Goal: Transaction & Acquisition: Purchase product/service

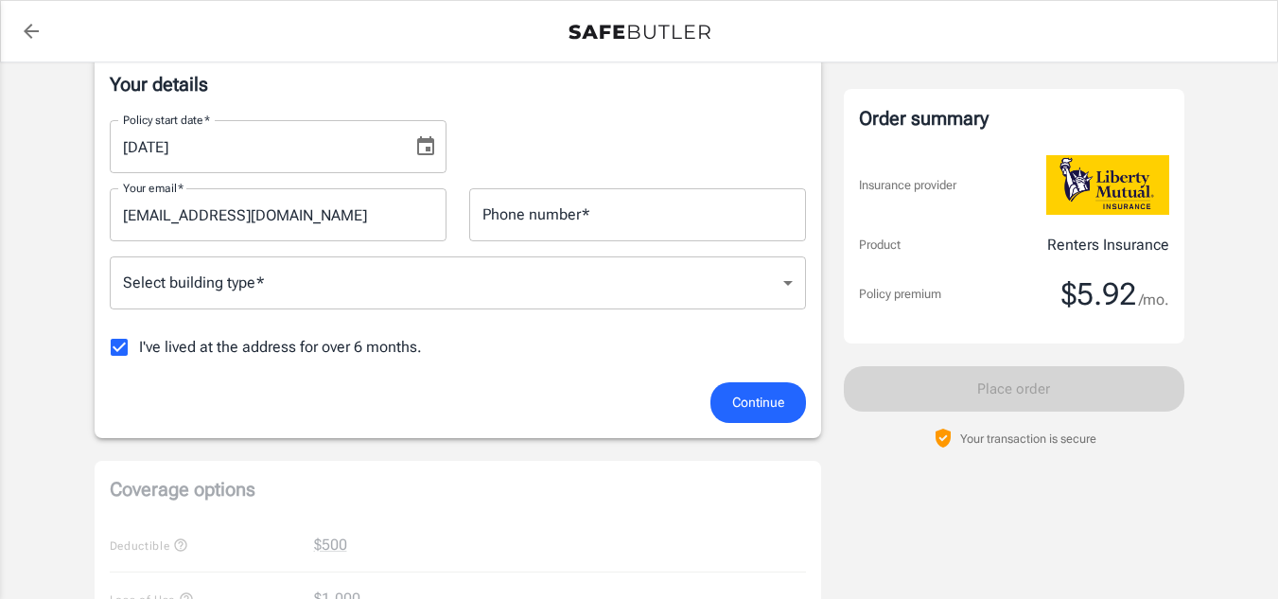
scroll to position [323, 0]
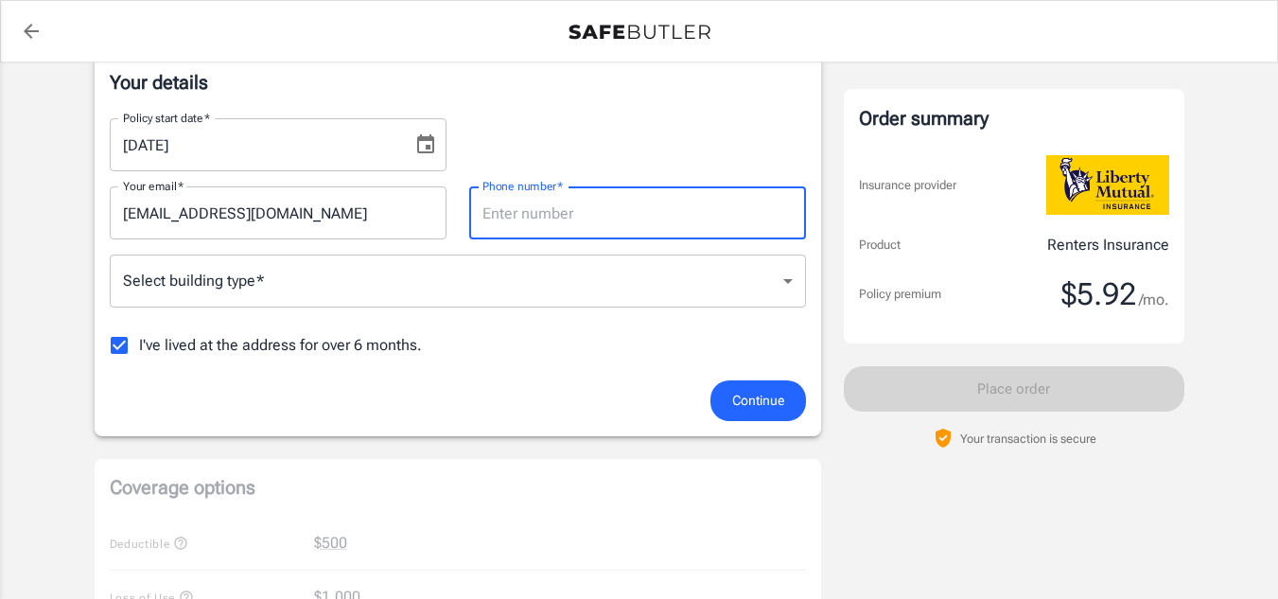
click at [643, 224] on input "Phone number   *" at bounding box center [637, 212] width 337 height 53
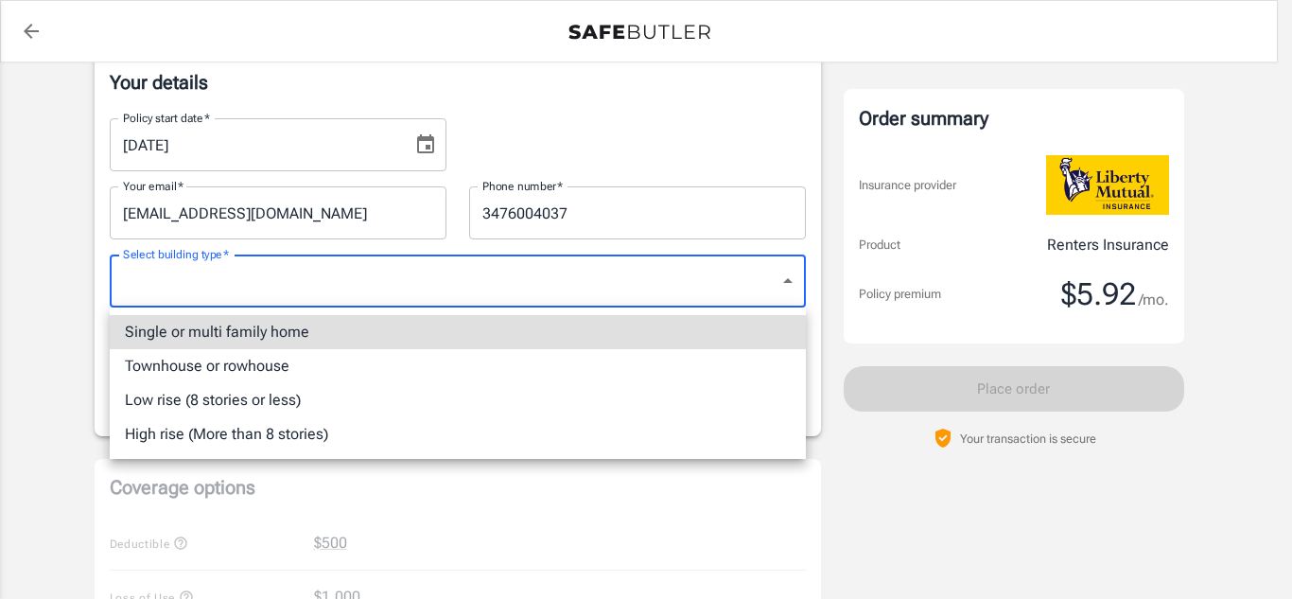
click at [682, 281] on body "Policy premium $ 5.92 /mo Liberty Mutual Renters Insurance 37 ARCADIA PL 1 A ST…" at bounding box center [646, 571] width 1292 height 1789
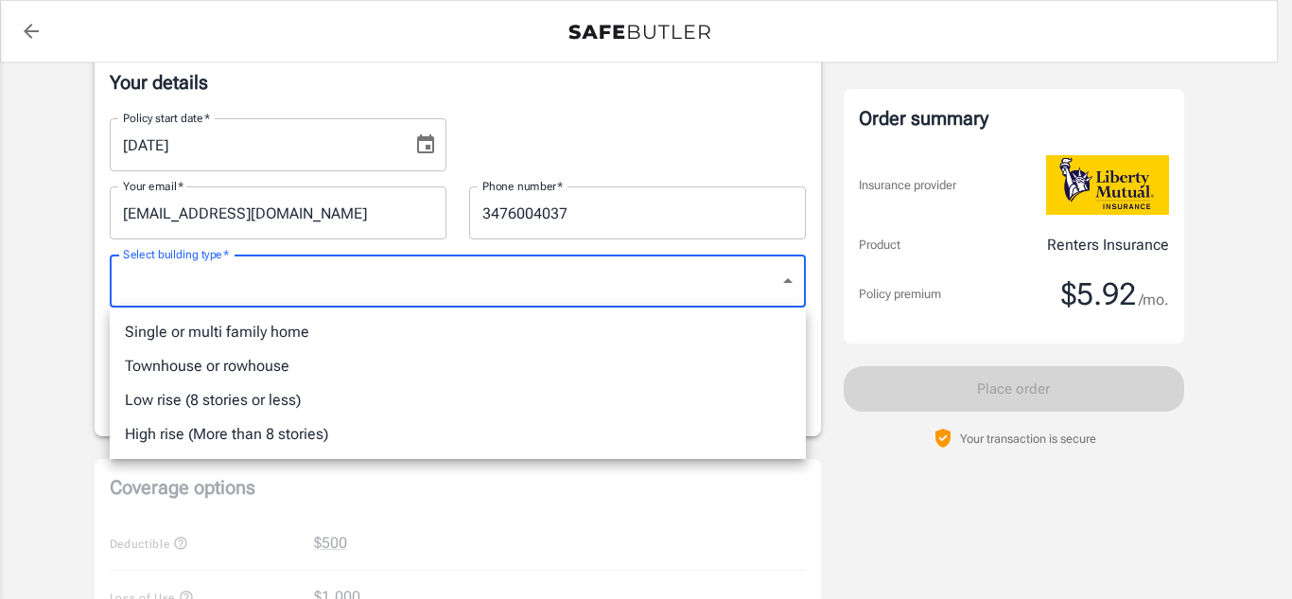
click at [629, 204] on div at bounding box center [646, 299] width 1292 height 599
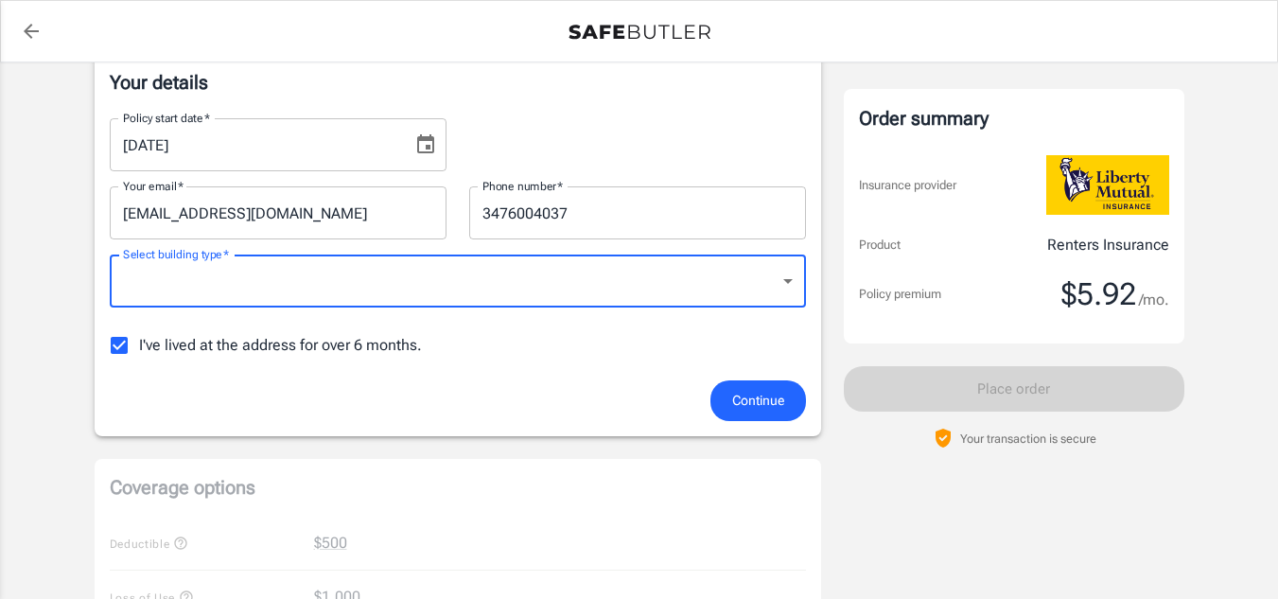
click at [575, 208] on input "3476004037" at bounding box center [637, 212] width 337 height 53
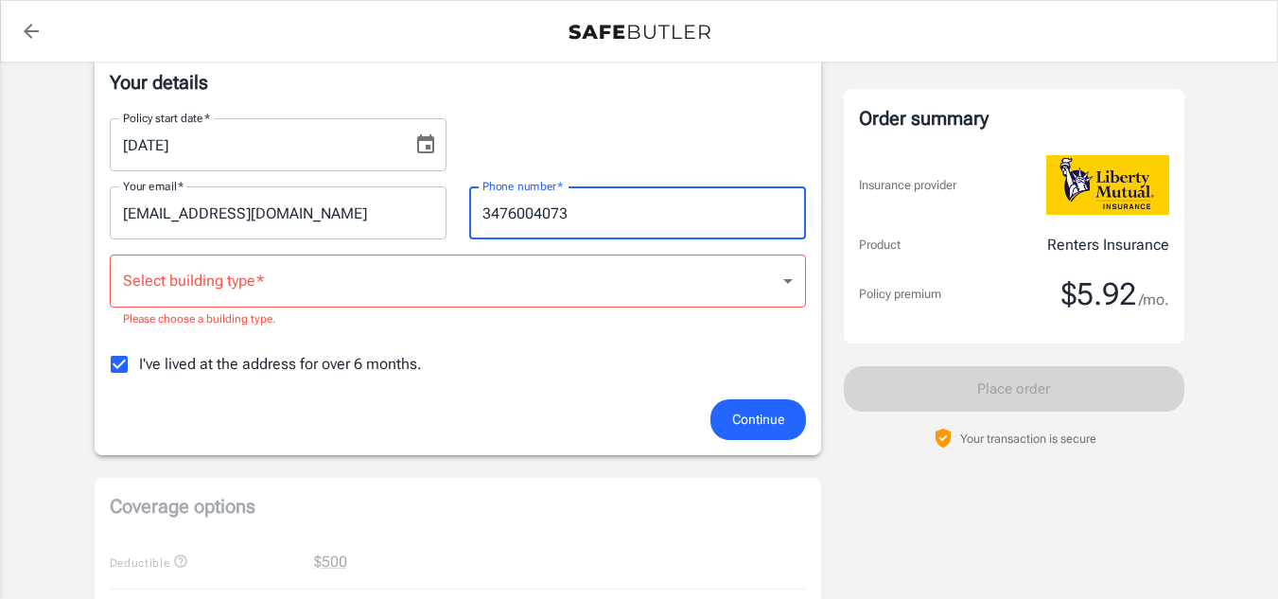
type input "3476004073"
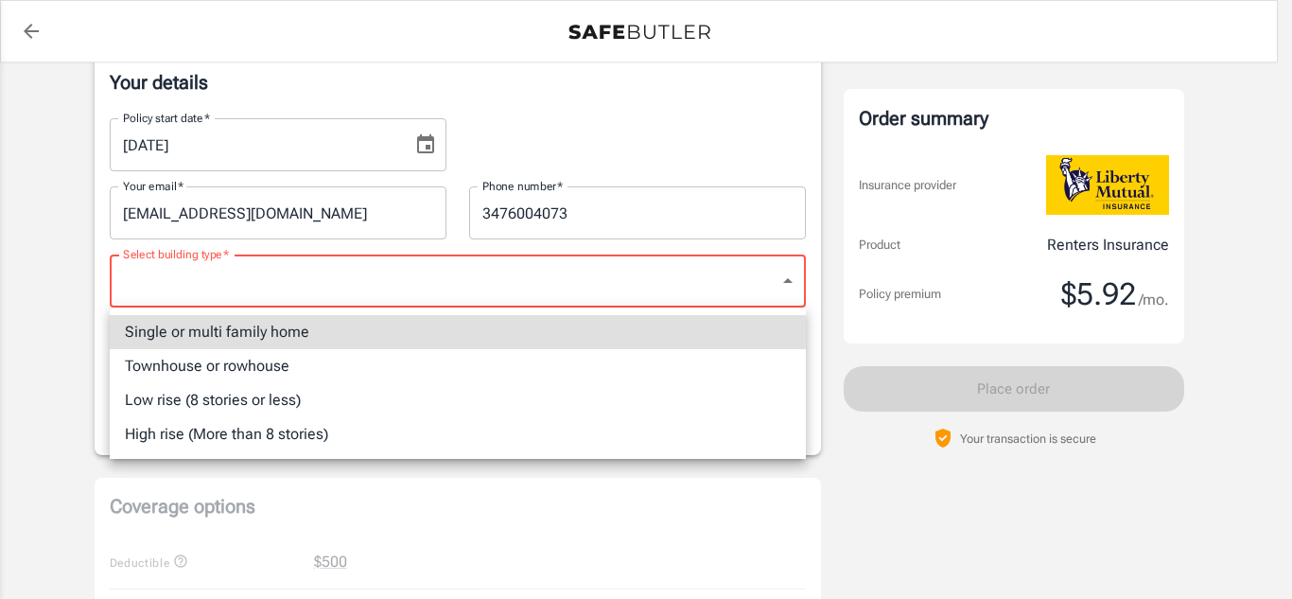
click at [581, 274] on body "Policy premium $ 5.92 /mo Liberty Mutual Renters Insurance 37 ARCADIA PL 1 A ST…" at bounding box center [646, 581] width 1292 height 1808
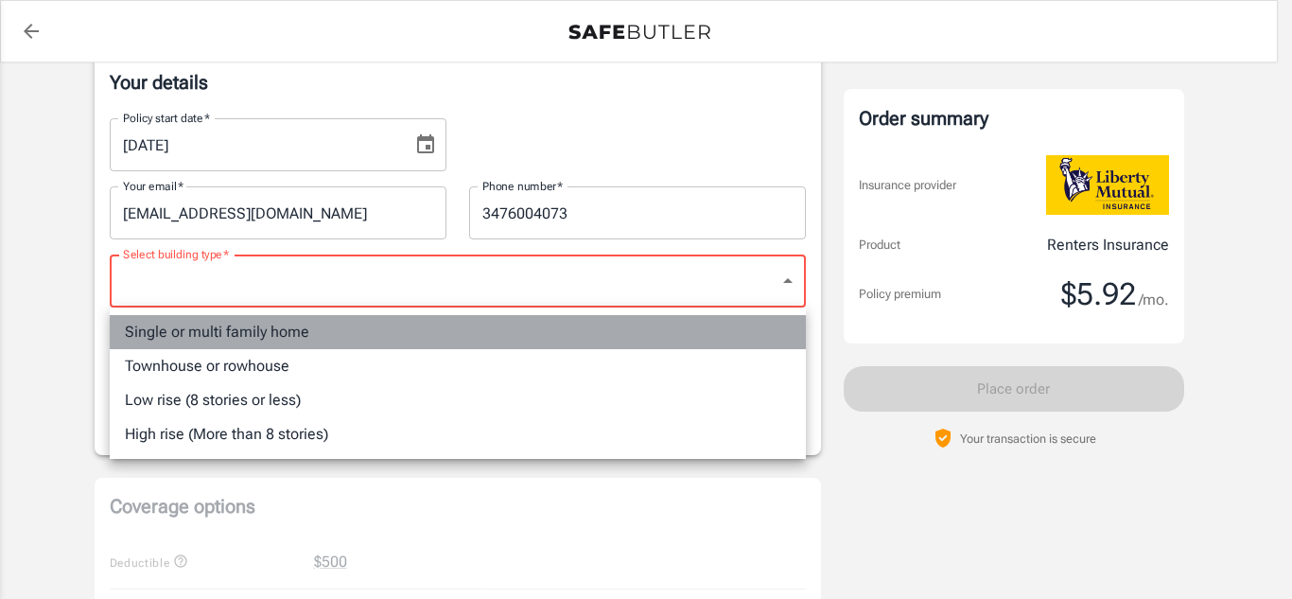
click at [490, 326] on li "Single or multi family home" at bounding box center [458, 332] width 696 height 34
type input "singlefamily"
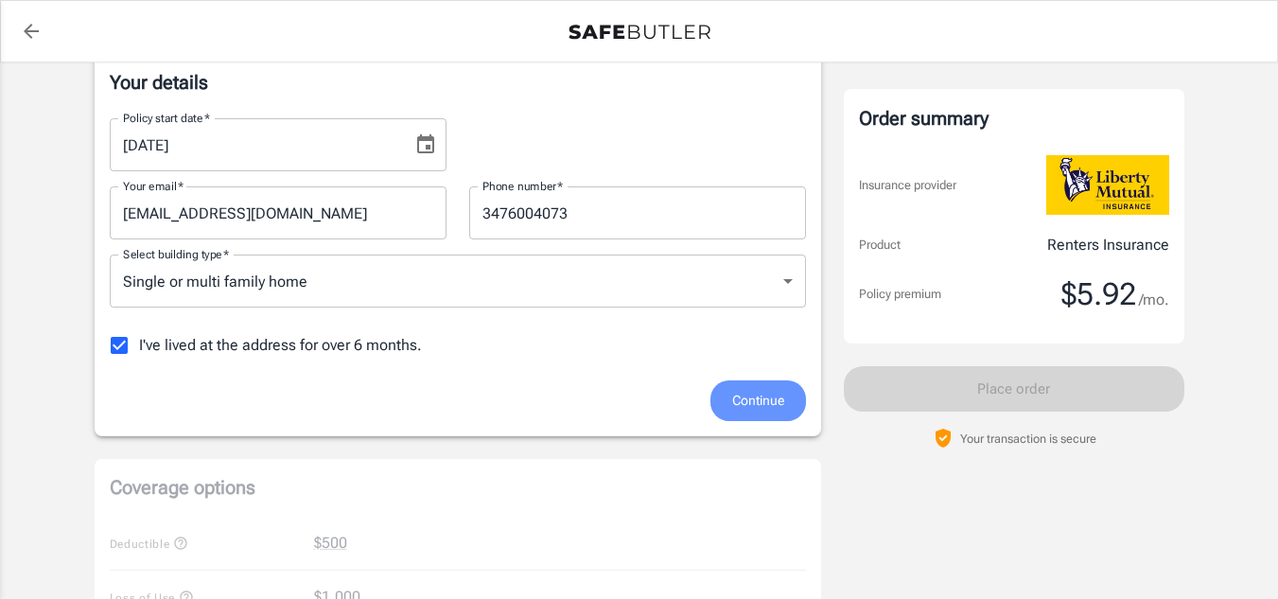
click at [756, 400] on span "Continue" at bounding box center [758, 401] width 52 height 24
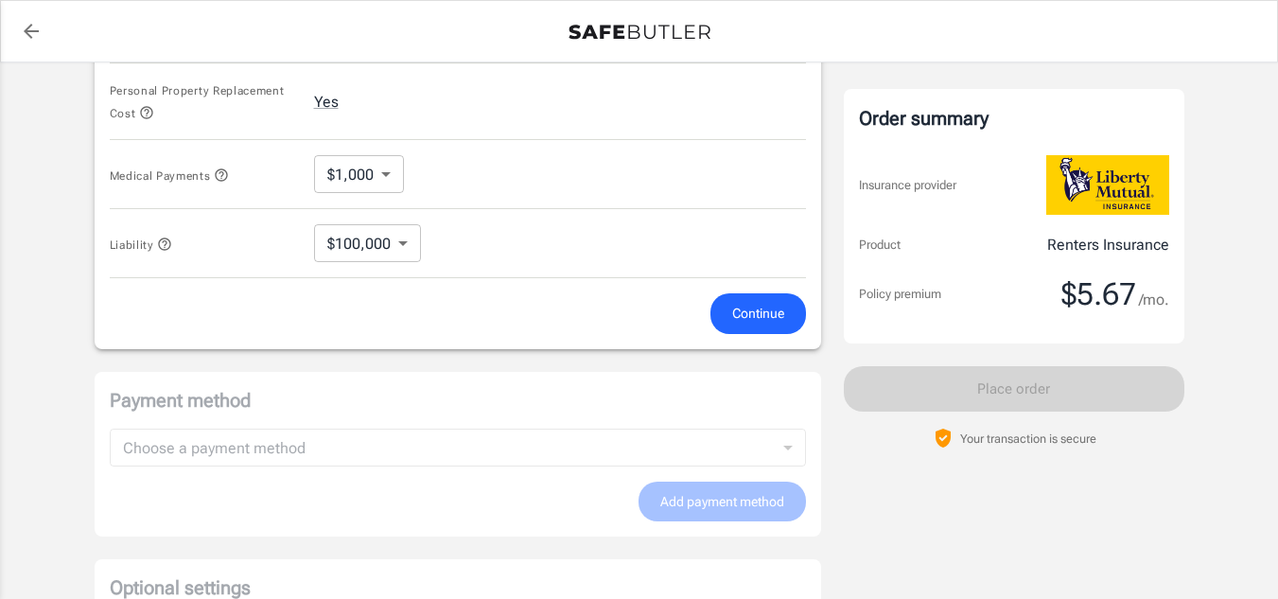
scroll to position [978, 0]
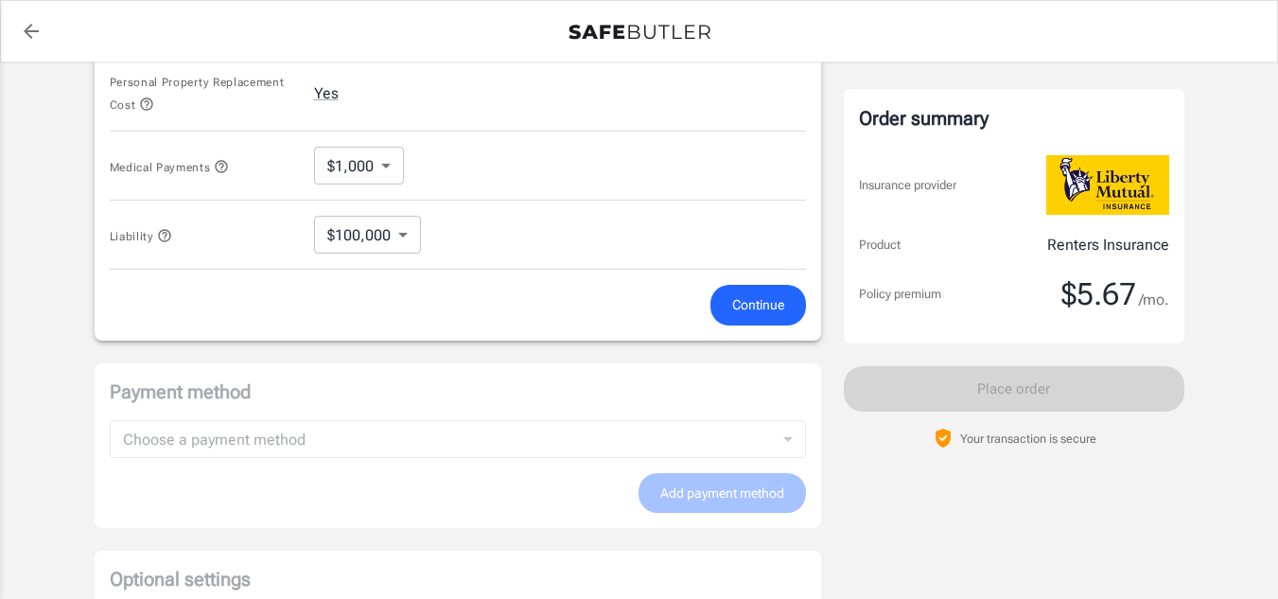
click at [748, 307] on span "Continue" at bounding box center [758, 305] width 52 height 24
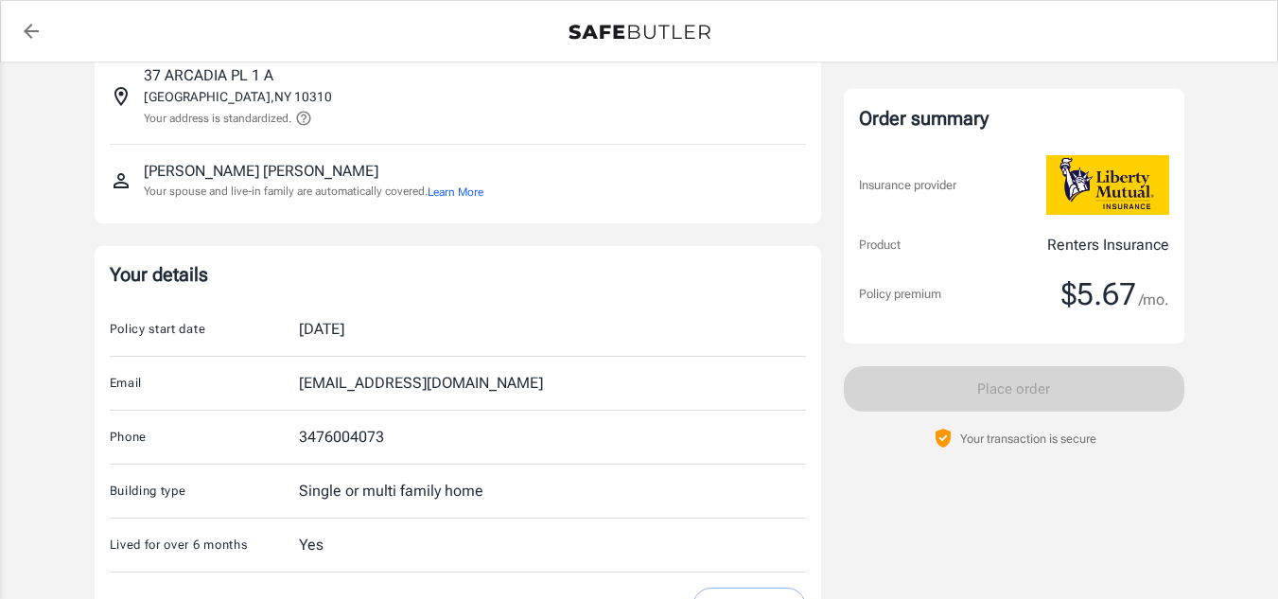
scroll to position [0, 0]
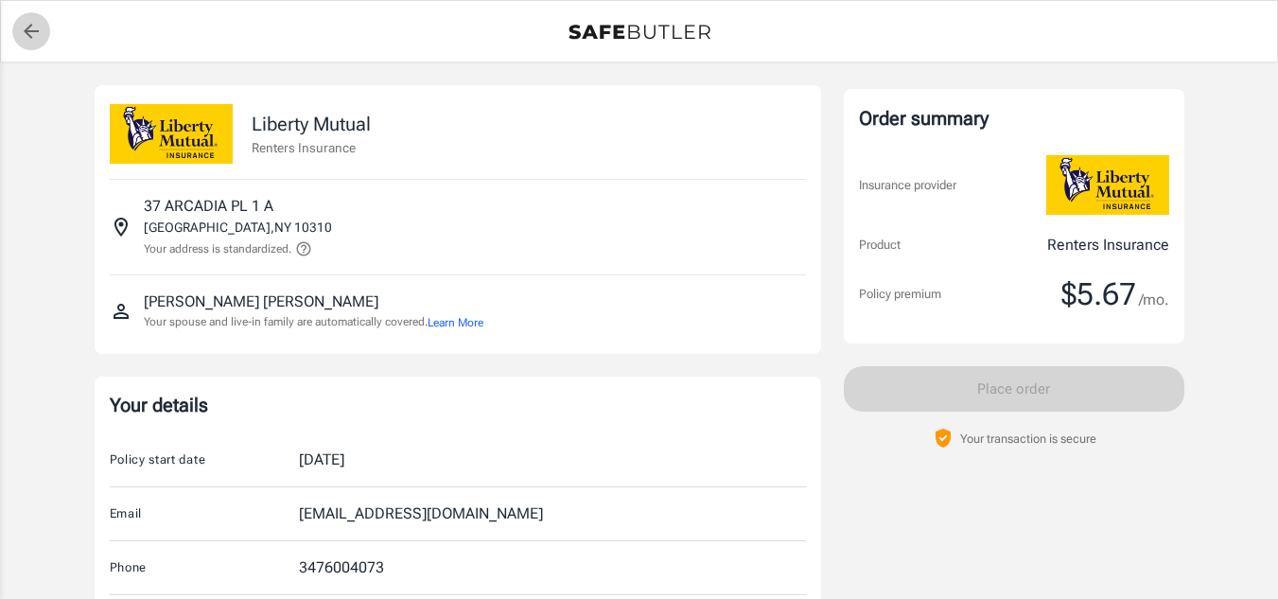
click at [29, 30] on icon "back to quotes" at bounding box center [31, 31] width 15 height 15
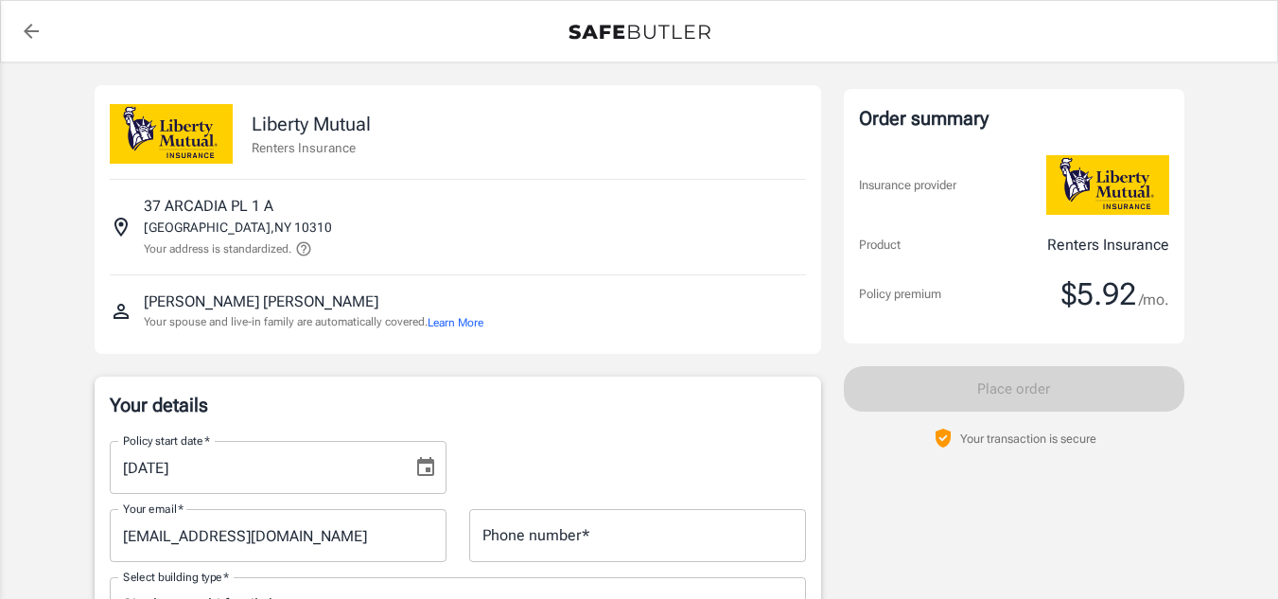
click at [307, 244] on icon at bounding box center [303, 248] width 17 height 17
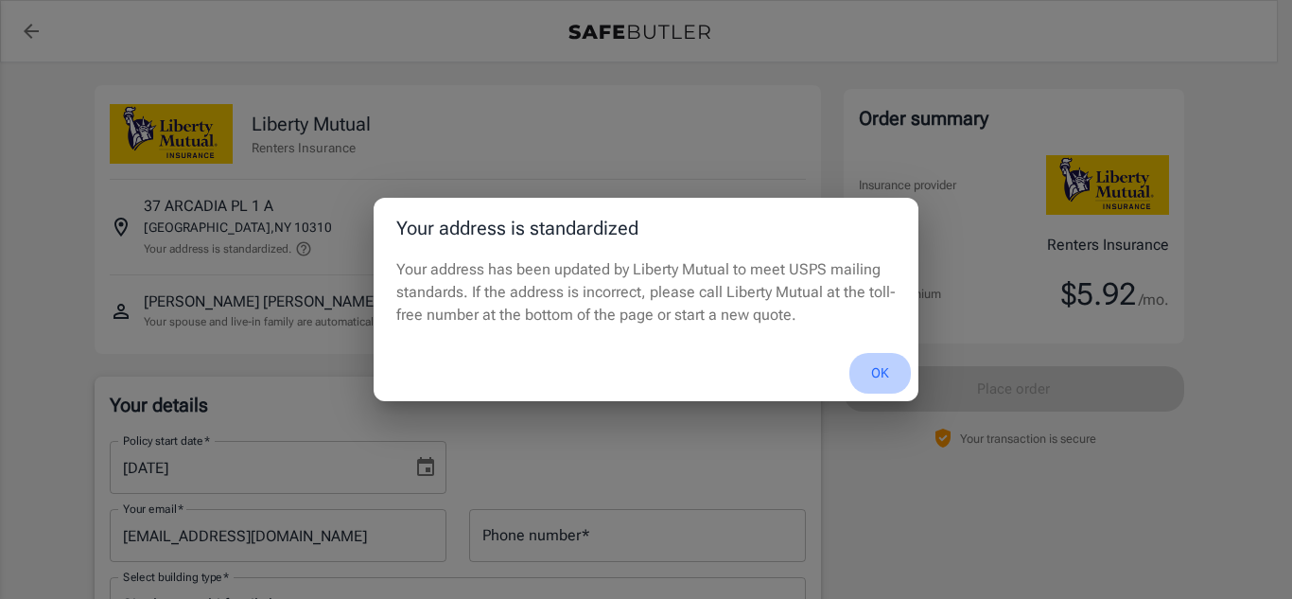
click at [882, 368] on button "OK" at bounding box center [880, 373] width 61 height 41
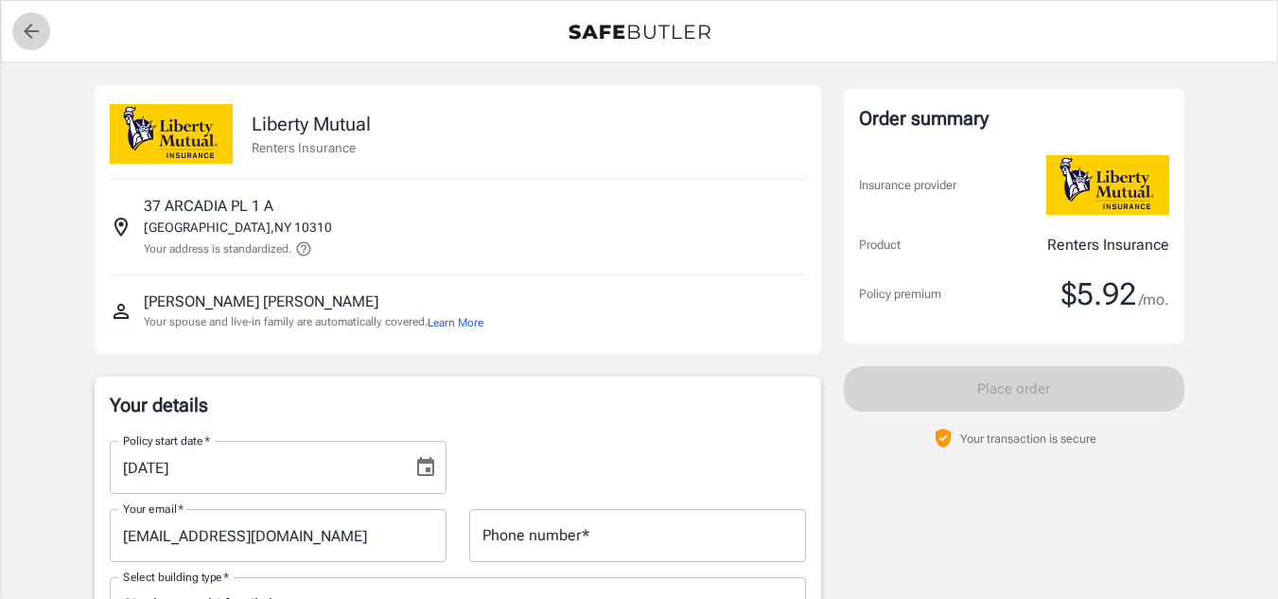
click at [29, 28] on icon "back to quotes" at bounding box center [31, 31] width 23 height 23
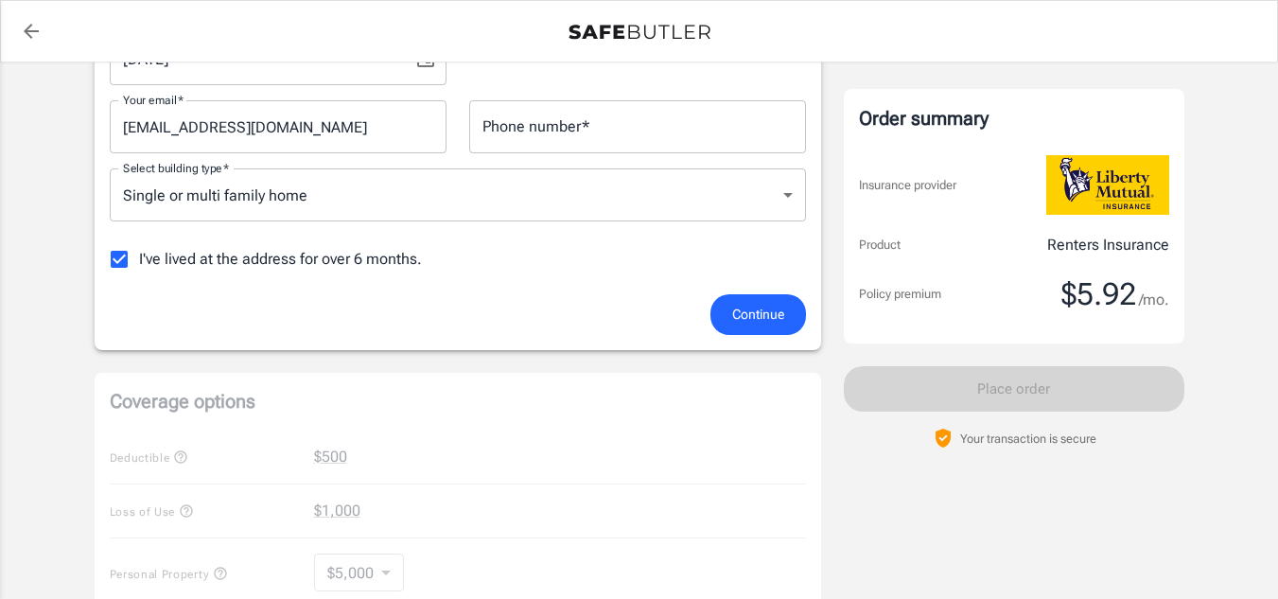
scroll to position [412, 0]
click at [747, 307] on span "Continue" at bounding box center [758, 312] width 52 height 24
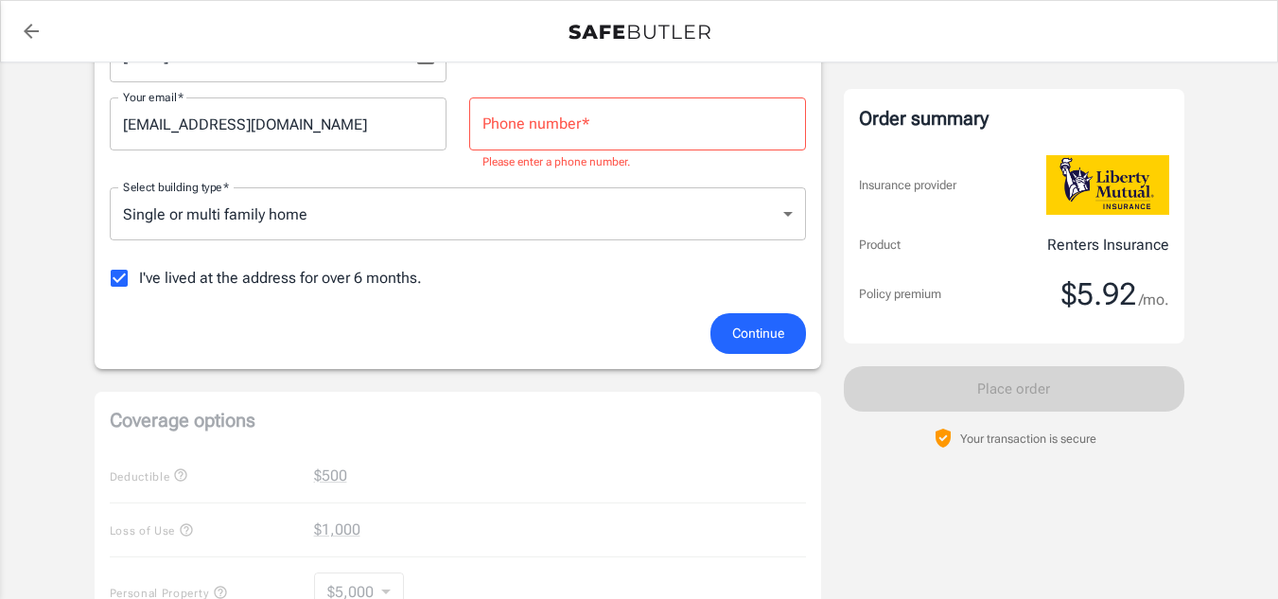
click at [547, 118] on div "Phone number   * Phone number   * Please enter a phone number." at bounding box center [637, 134] width 337 height 75
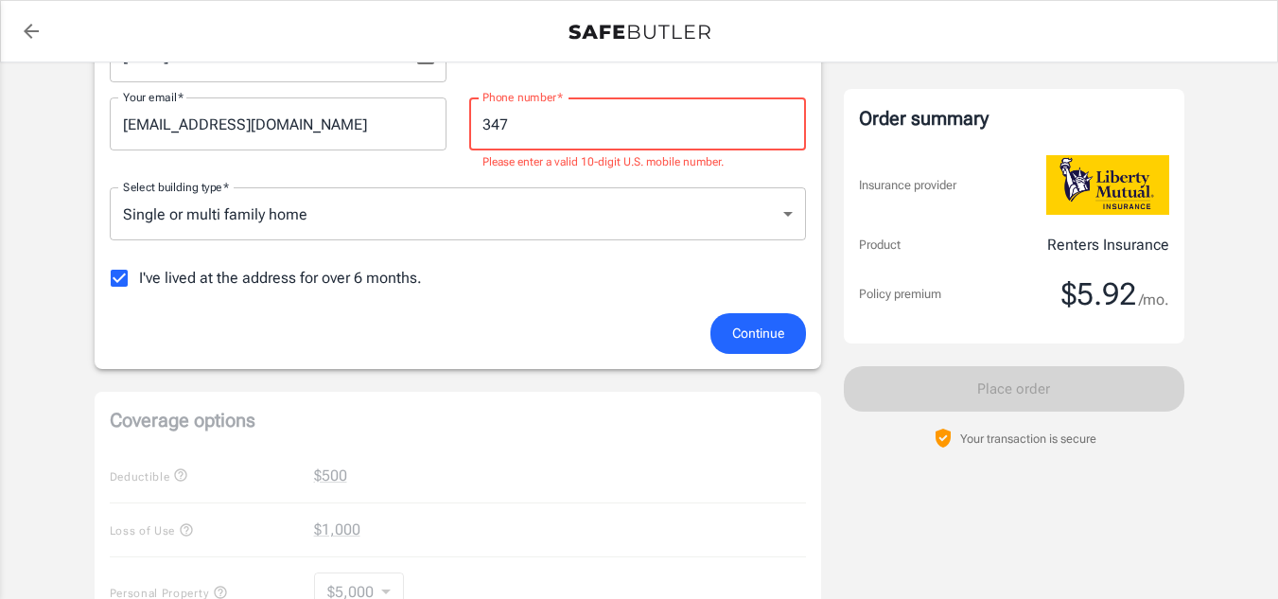
type input "3476004073"
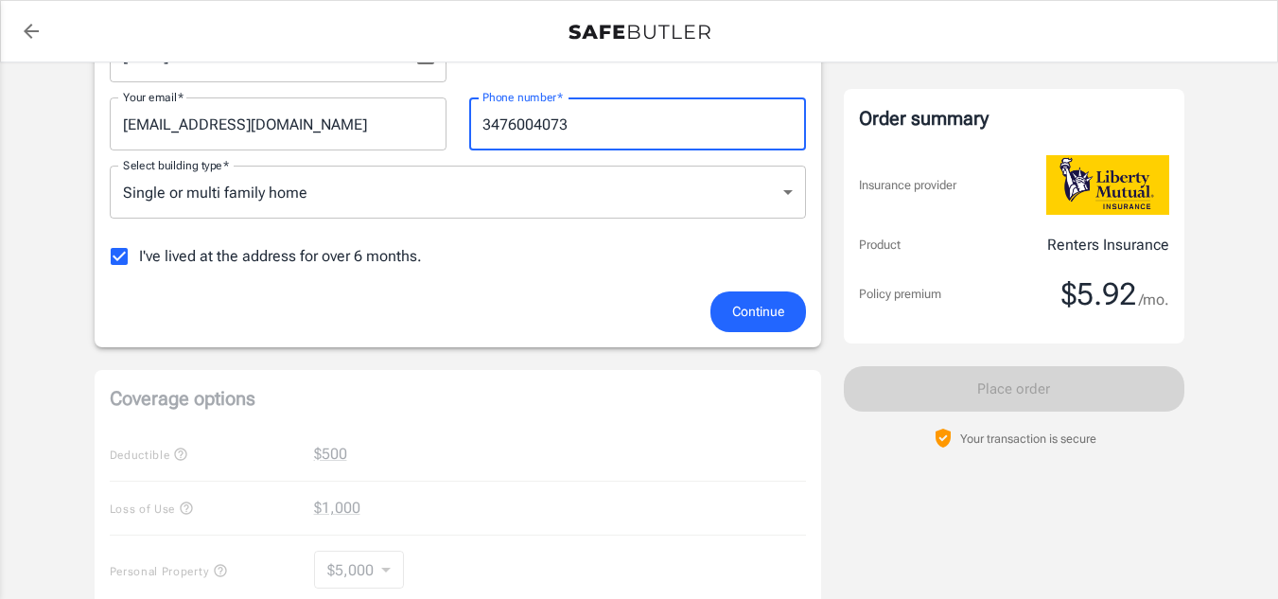
click at [762, 309] on span "Continue" at bounding box center [758, 312] width 52 height 24
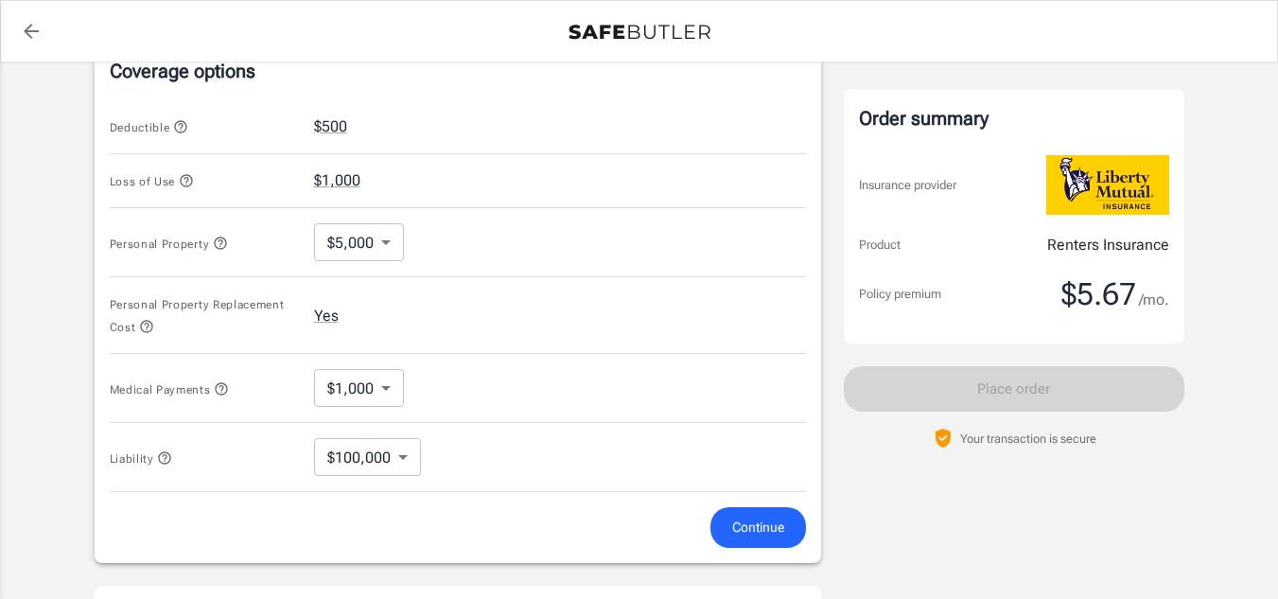
scroll to position [759, 0]
click at [740, 501] on form "Deductible $500 Loss of Use $1,000 Personal Property $5,000 5000 ​ Personal Pro…" at bounding box center [458, 320] width 696 height 448
click at [745, 514] on span "Continue" at bounding box center [758, 525] width 52 height 24
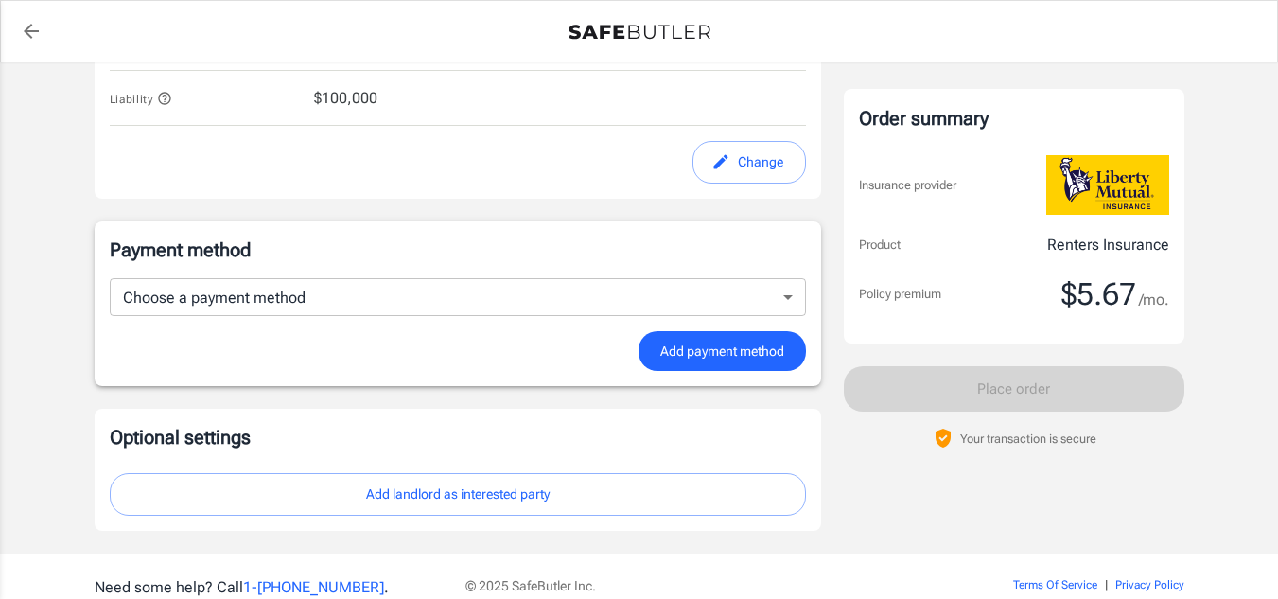
scroll to position [1083, 0]
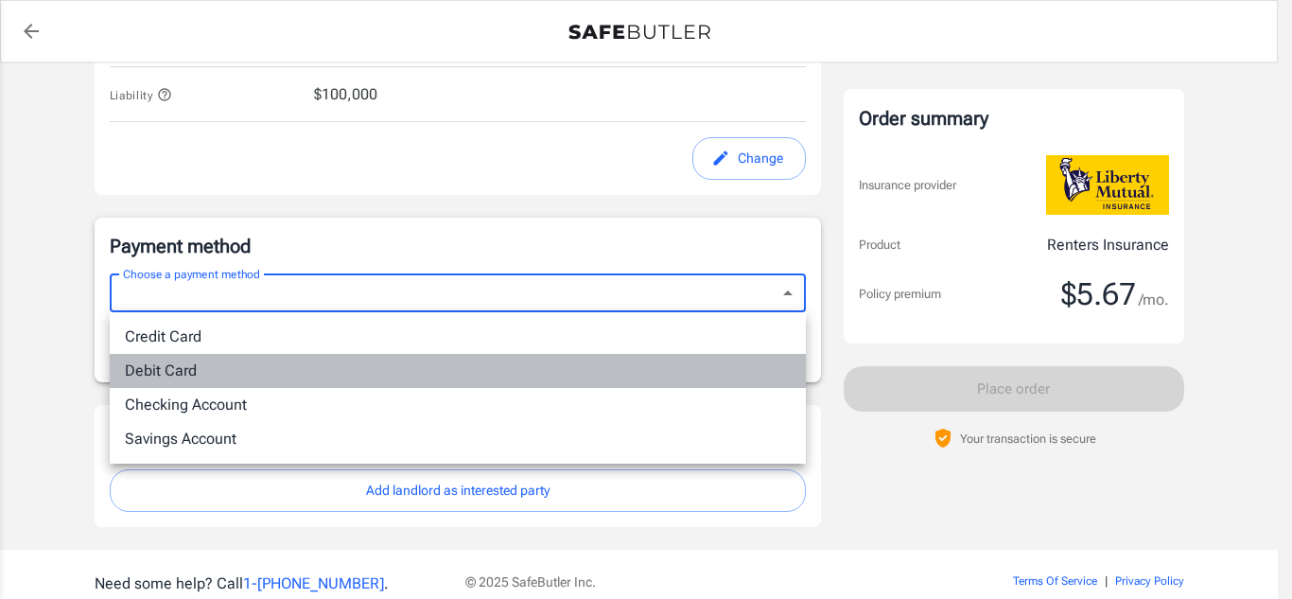
click at [523, 363] on li "Debit Card" at bounding box center [458, 371] width 696 height 34
type input "debit"
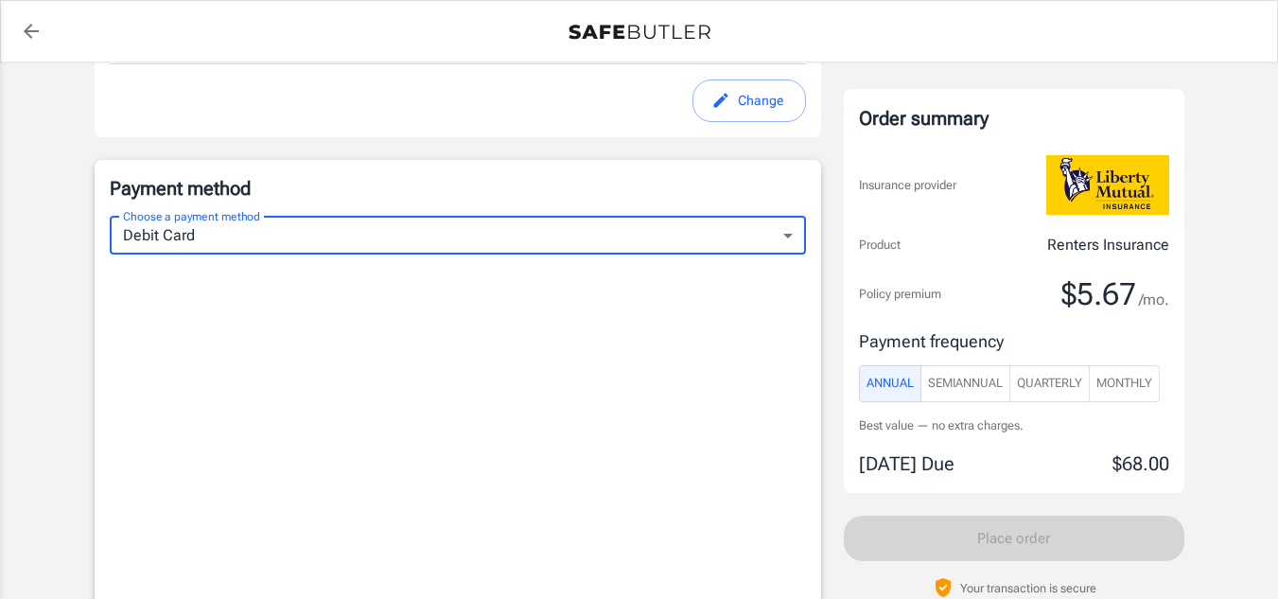
scroll to position [1155, 0]
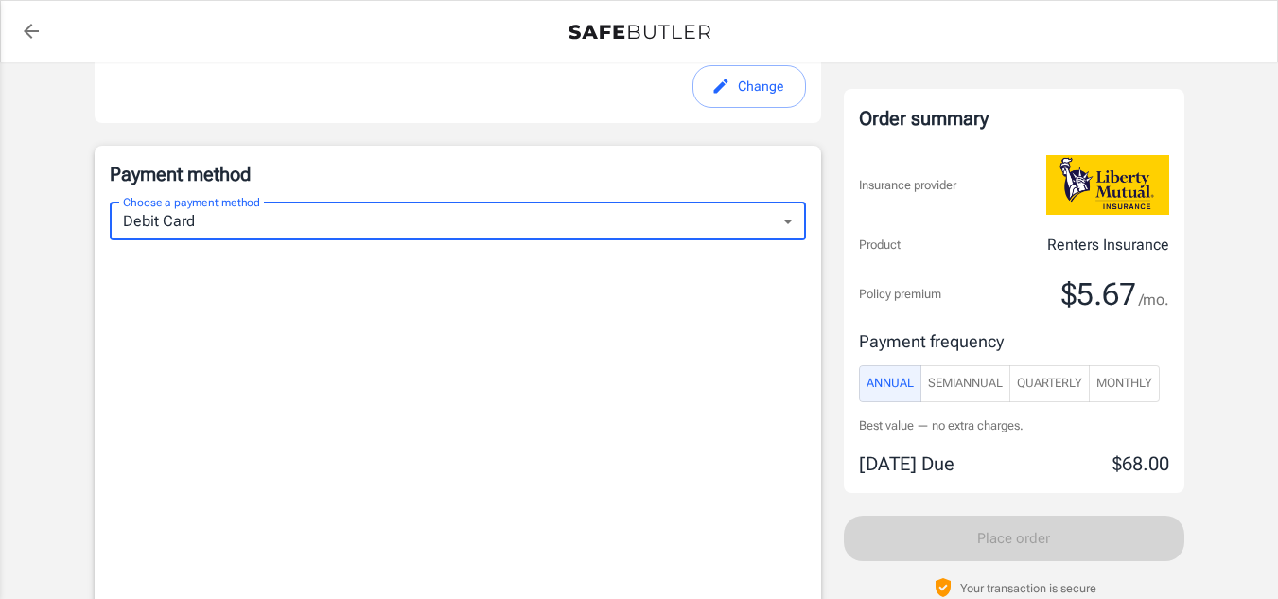
click at [1144, 394] on span "Monthly" at bounding box center [1124, 384] width 56 height 22
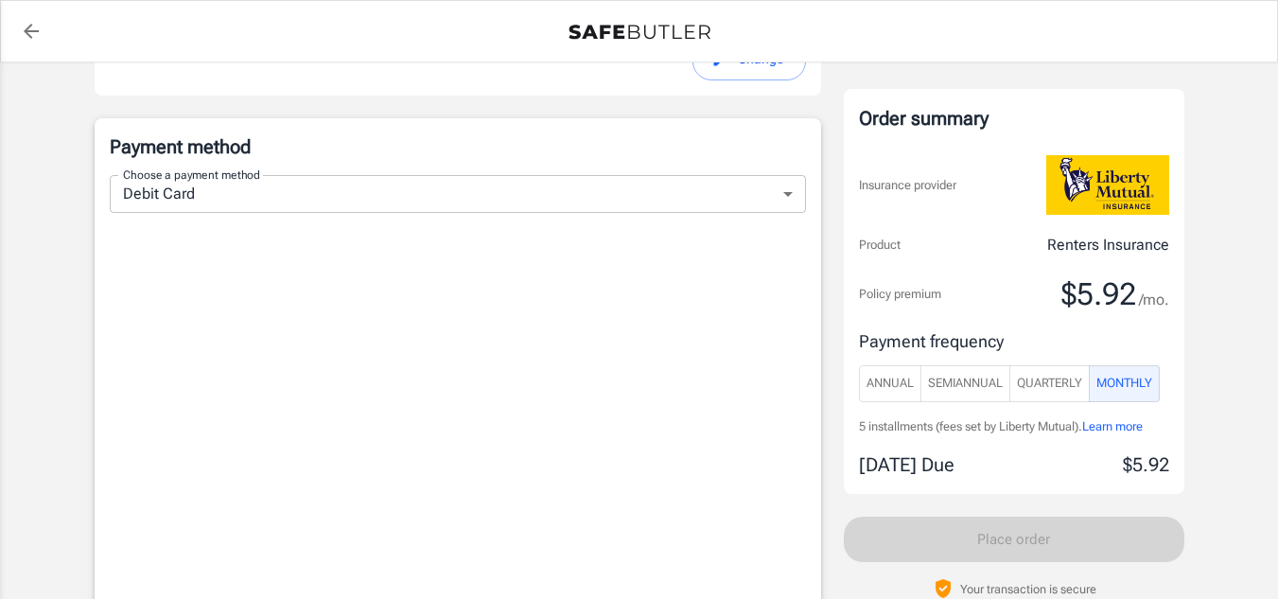
scroll to position [1208, 0]
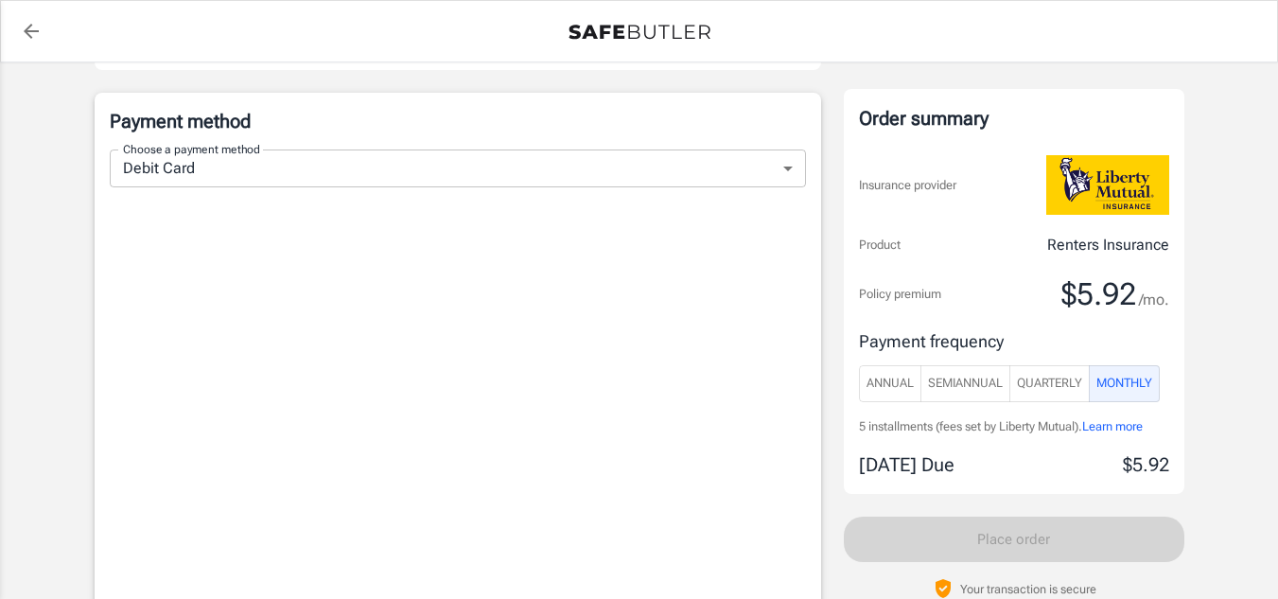
click at [896, 386] on span "Annual" at bounding box center [890, 384] width 47 height 22
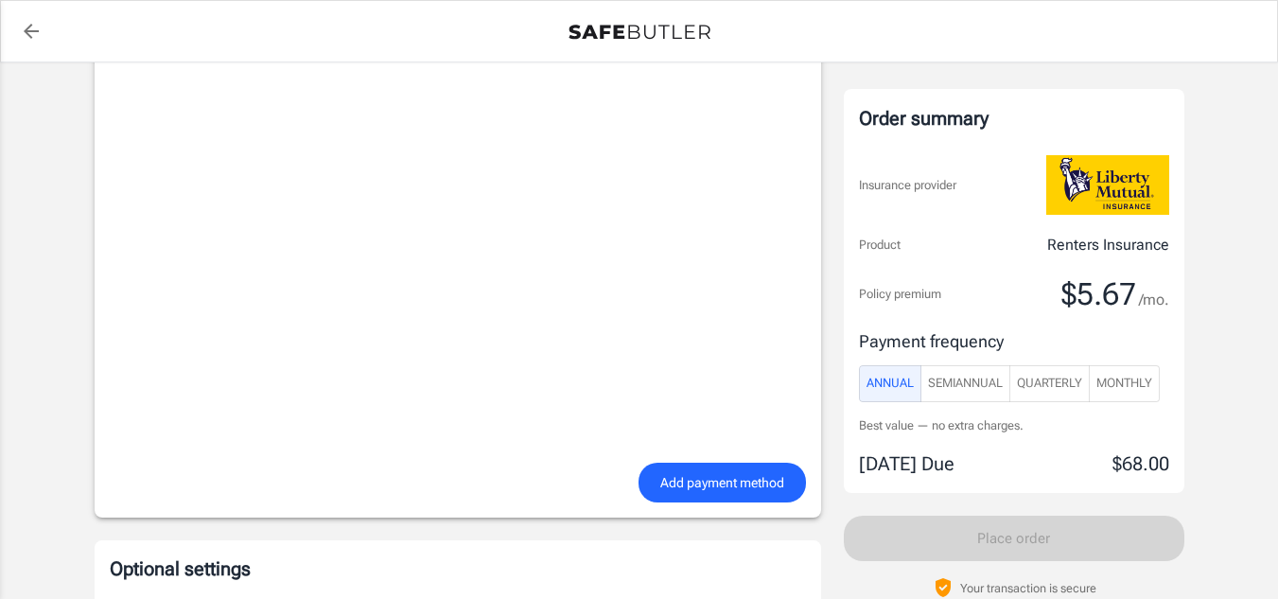
scroll to position [1435, 0]
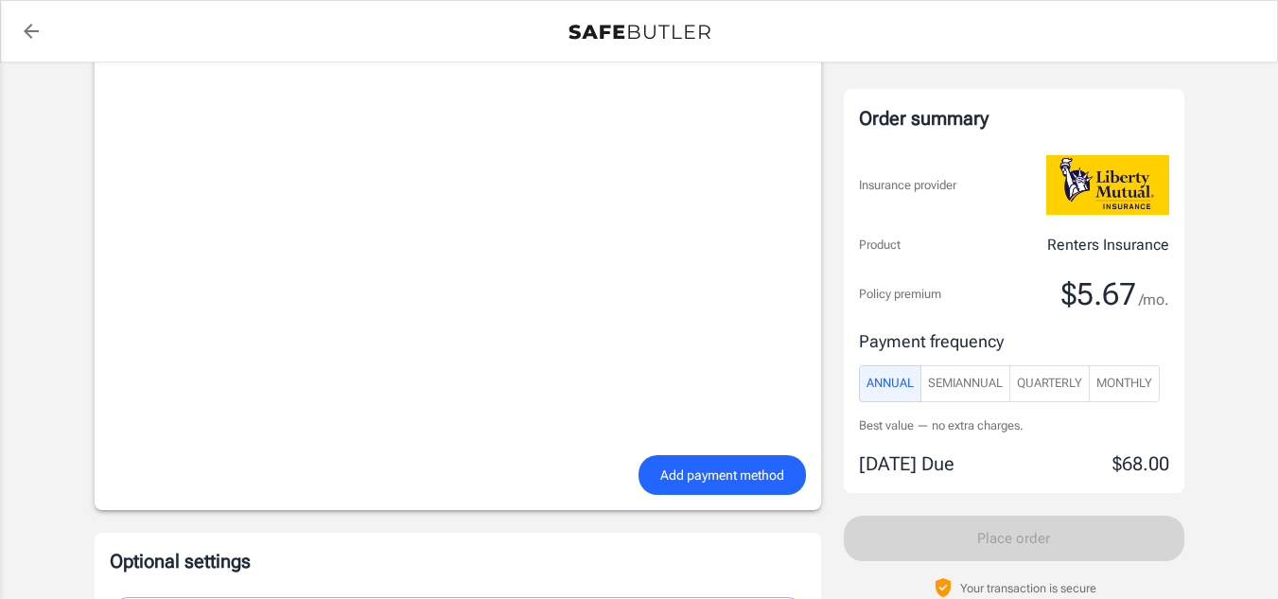
click at [1130, 390] on span "Monthly" at bounding box center [1124, 384] width 56 height 22
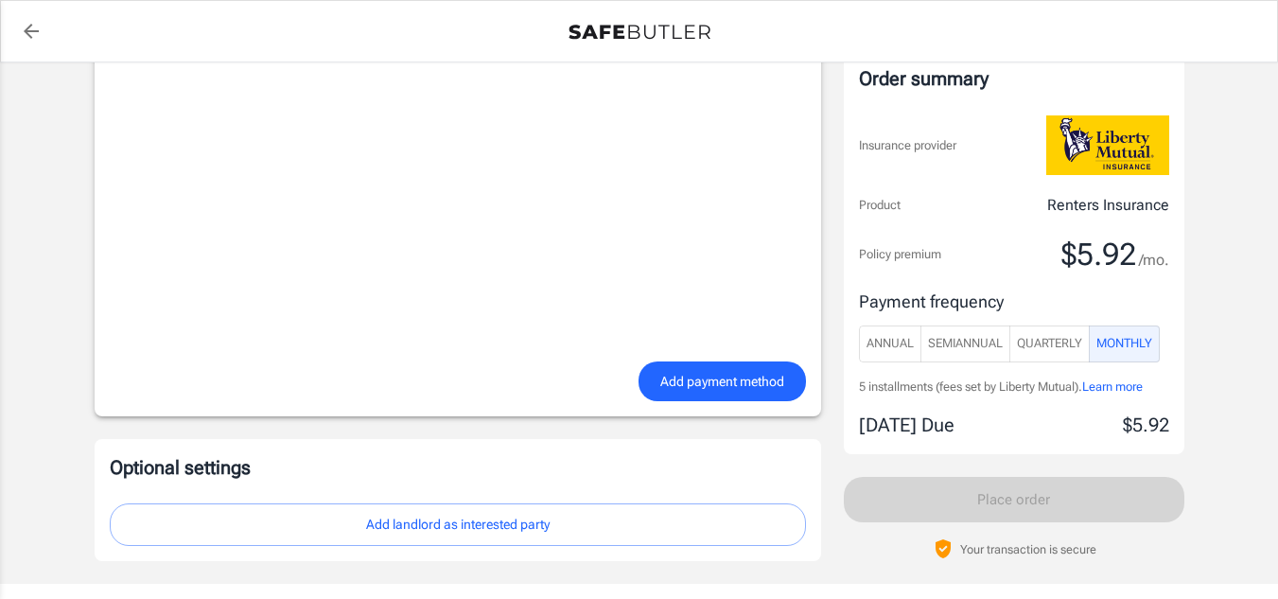
scroll to position [1646, 0]
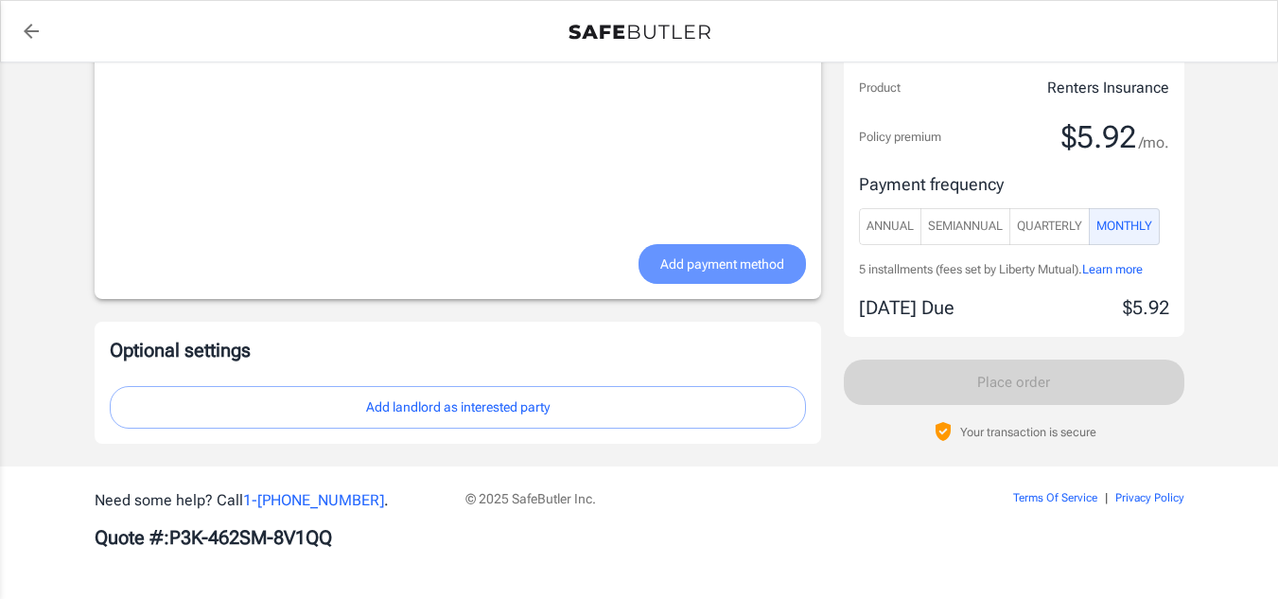
click at [716, 253] on span "Add payment method" at bounding box center [722, 265] width 124 height 24
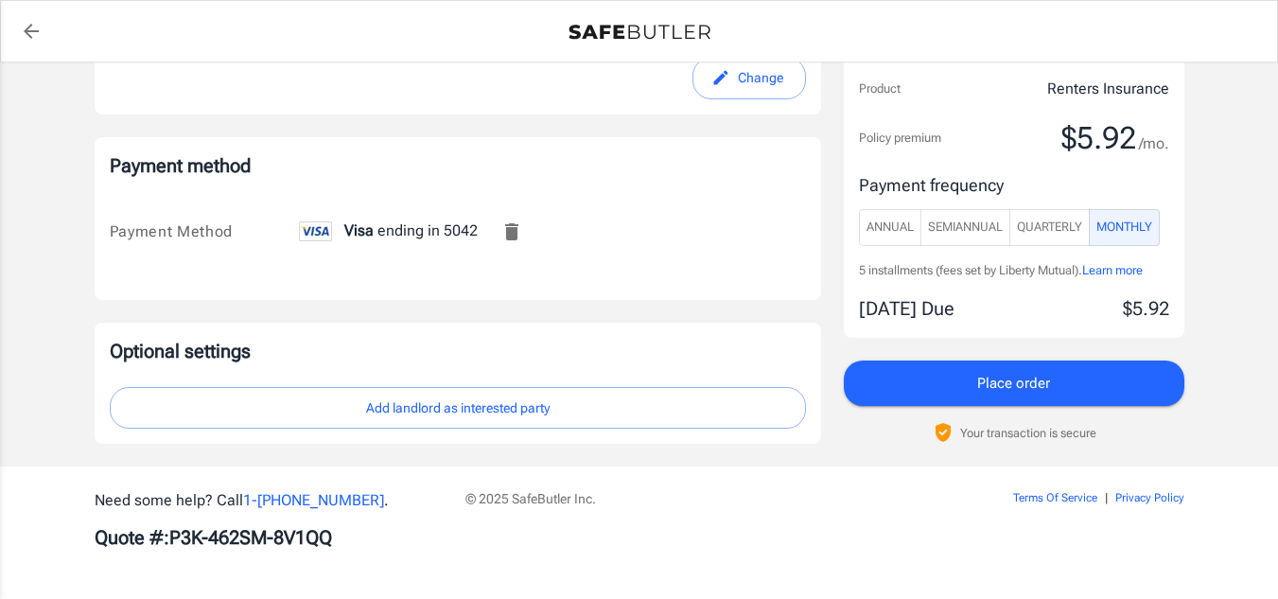
scroll to position [1164, 0]
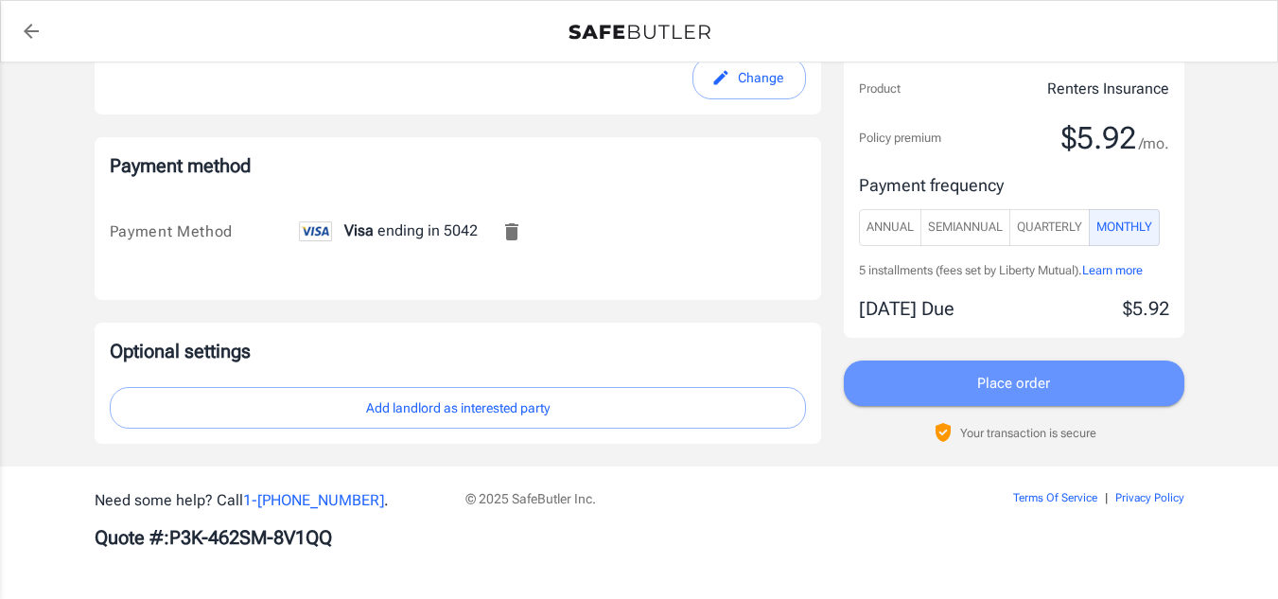
click at [999, 381] on span "Place order" at bounding box center [1013, 383] width 73 height 25
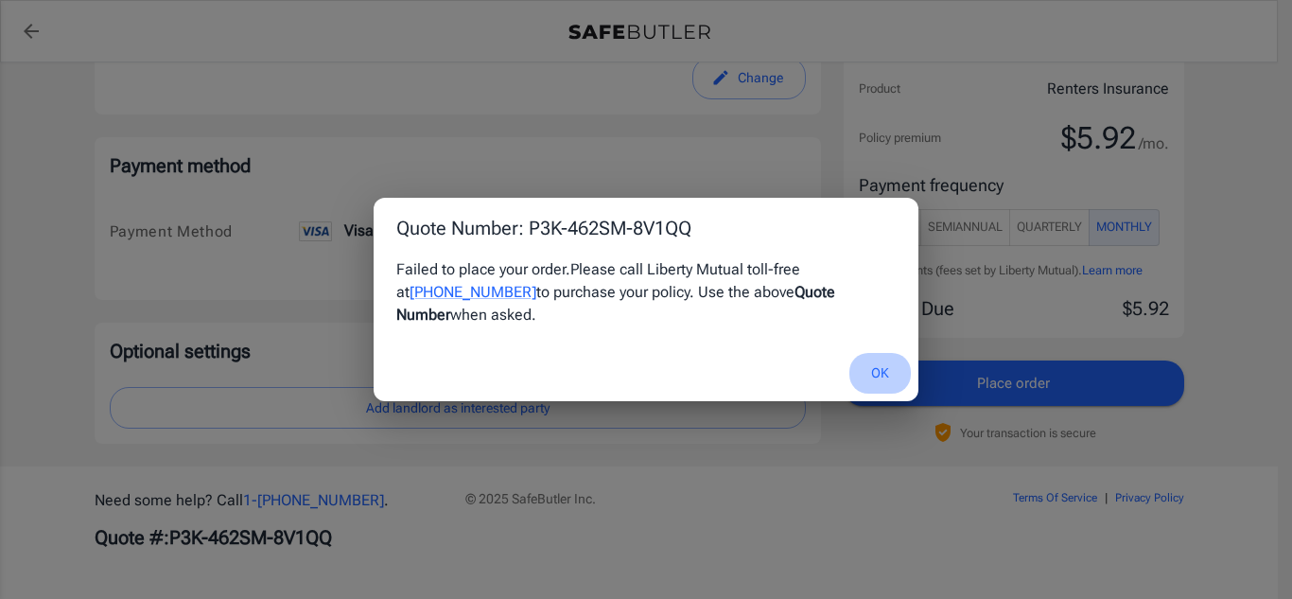
click at [886, 359] on button "OK" at bounding box center [880, 373] width 61 height 41
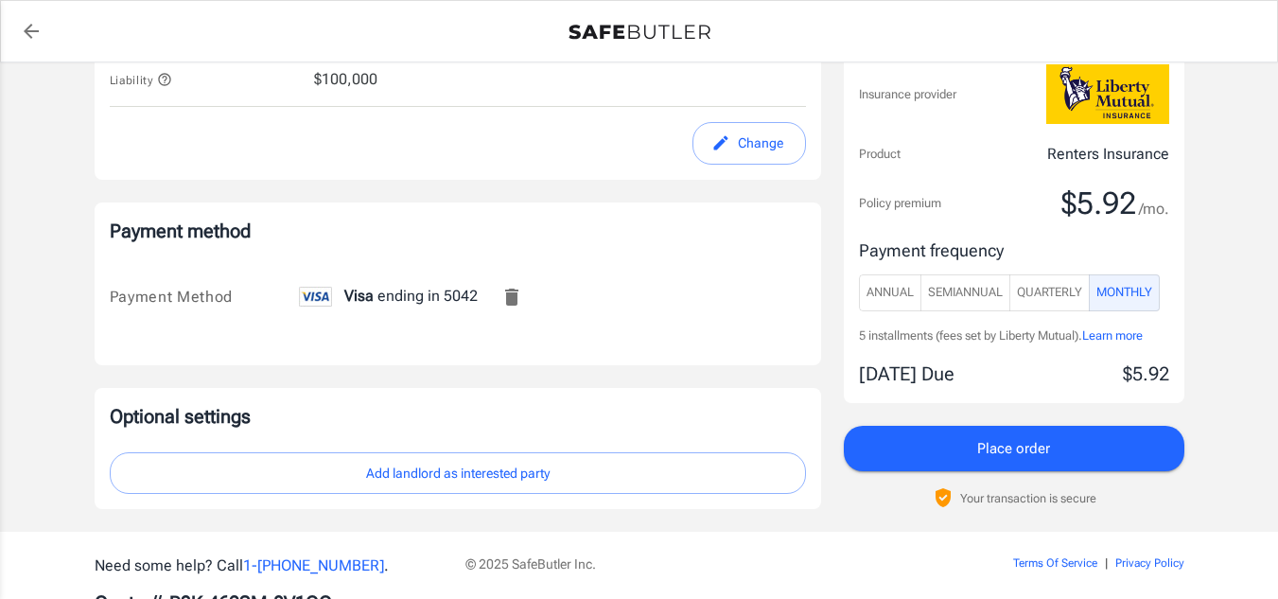
scroll to position [1113, 0]
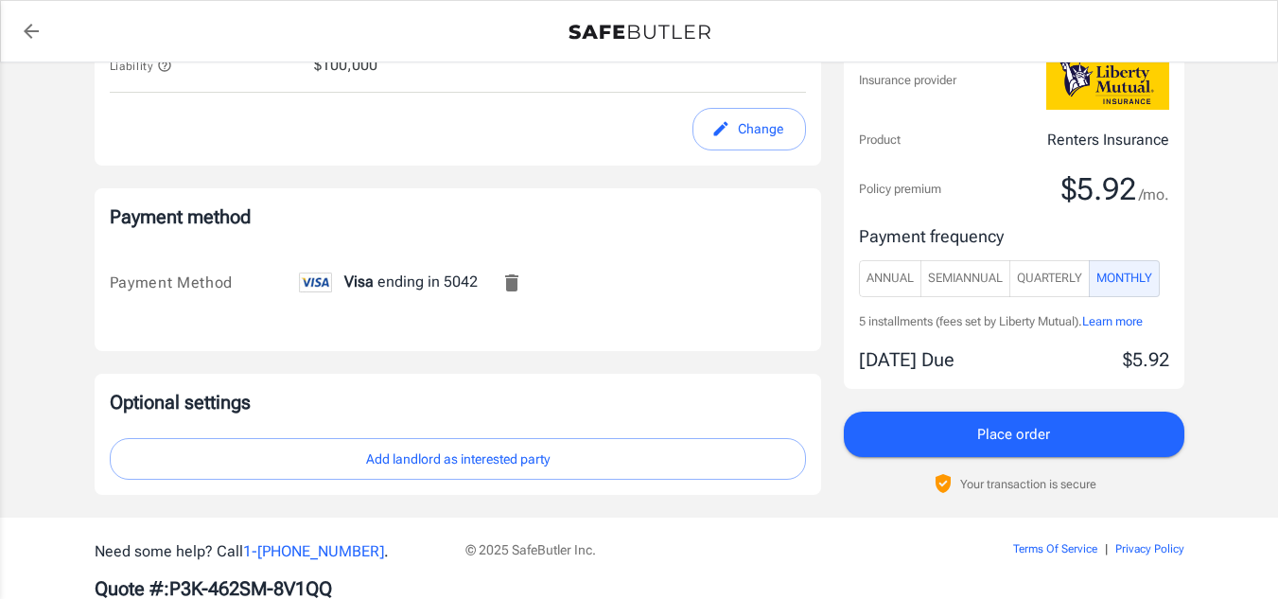
click at [1030, 437] on span "Place order" at bounding box center [1013, 434] width 73 height 25
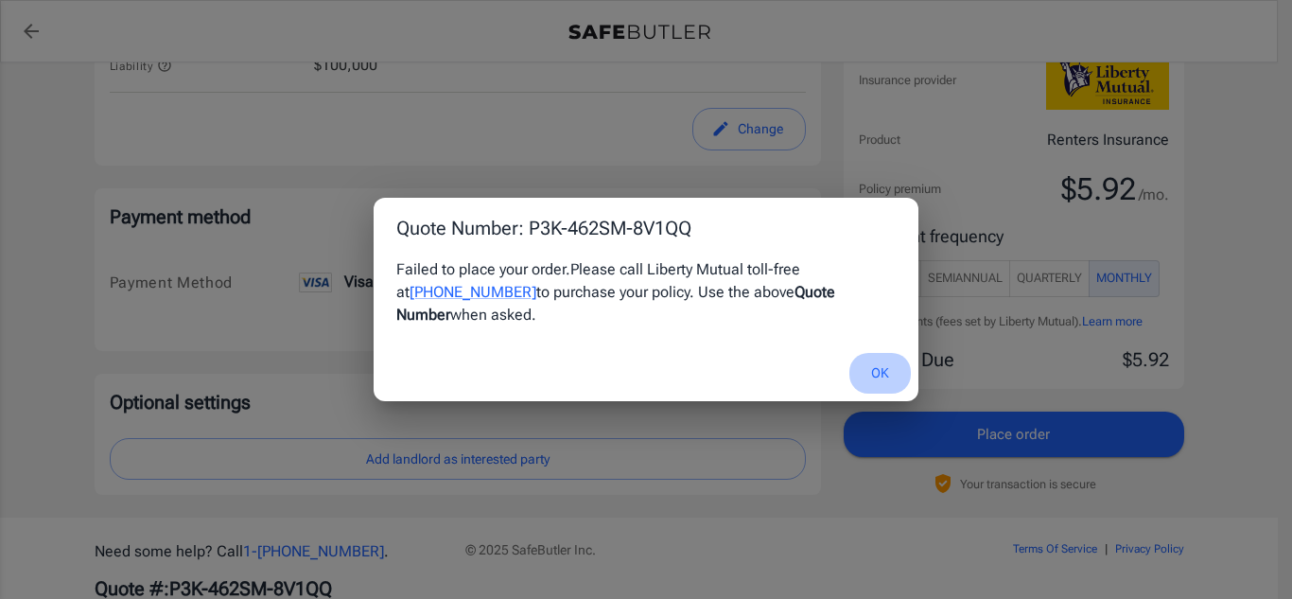
click at [885, 355] on button "OK" at bounding box center [880, 373] width 61 height 41
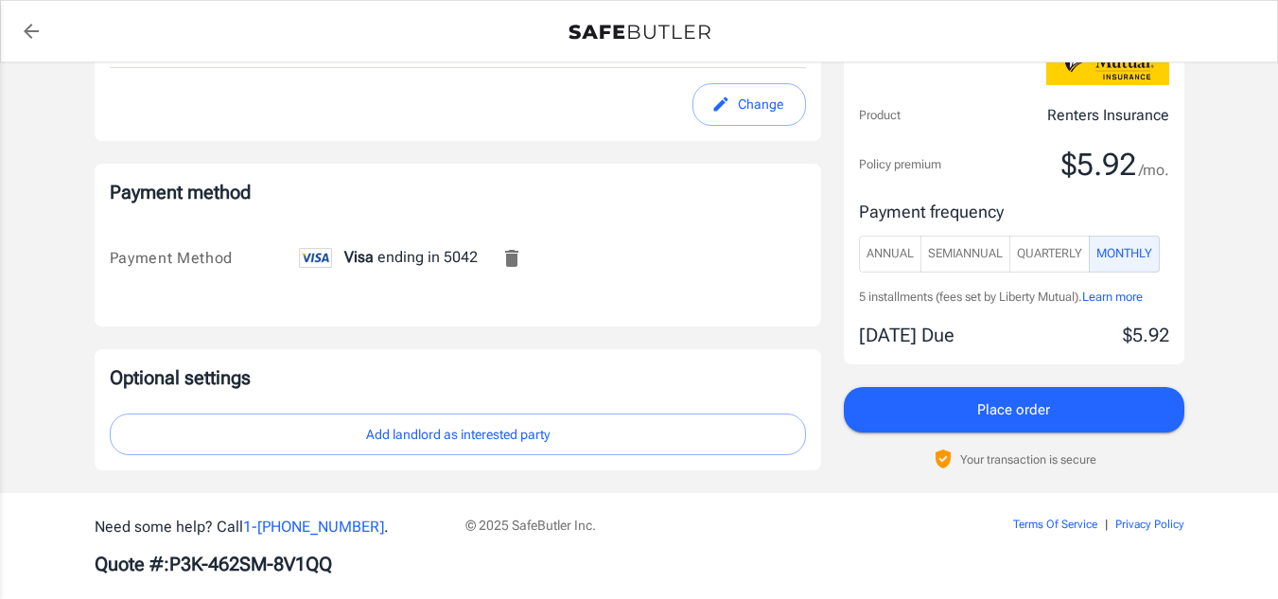
scroll to position [1145, 0]
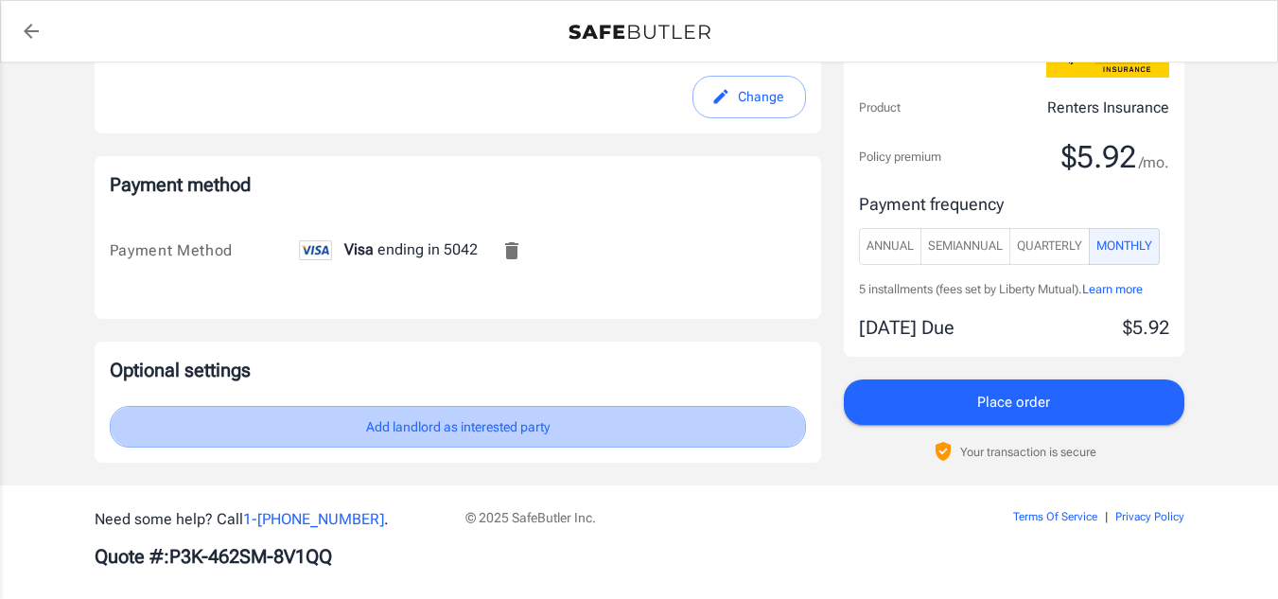
click at [486, 425] on button "Add landlord as interested party" at bounding box center [458, 427] width 696 height 43
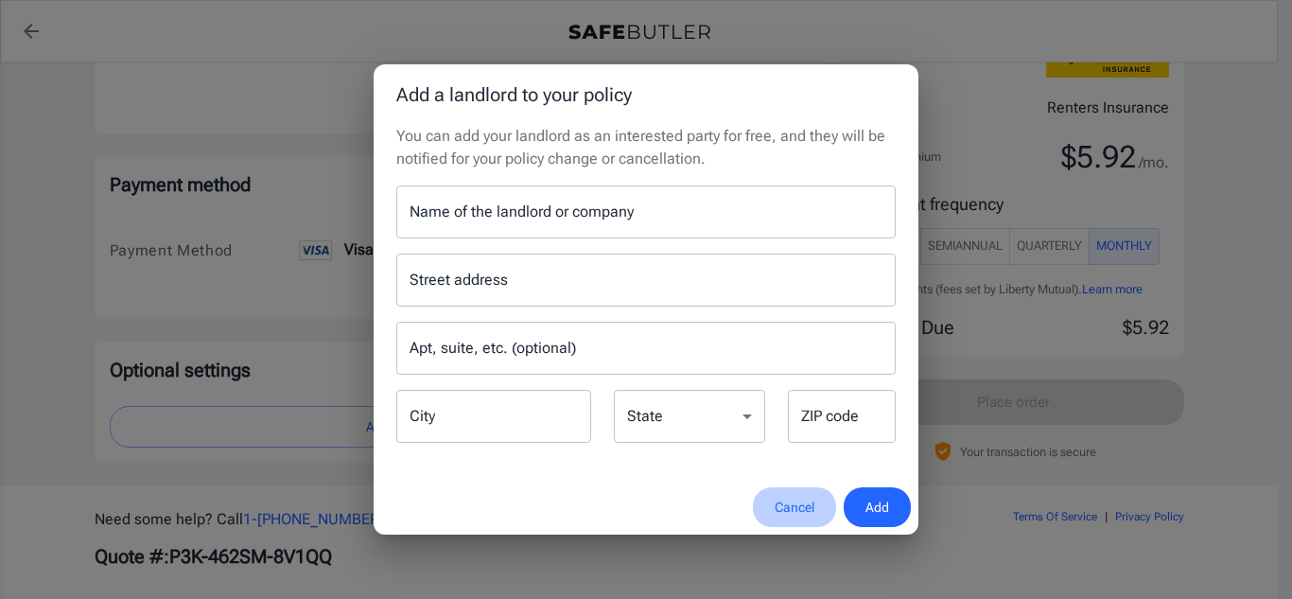
click at [795, 503] on button "Cancel" at bounding box center [794, 507] width 83 height 41
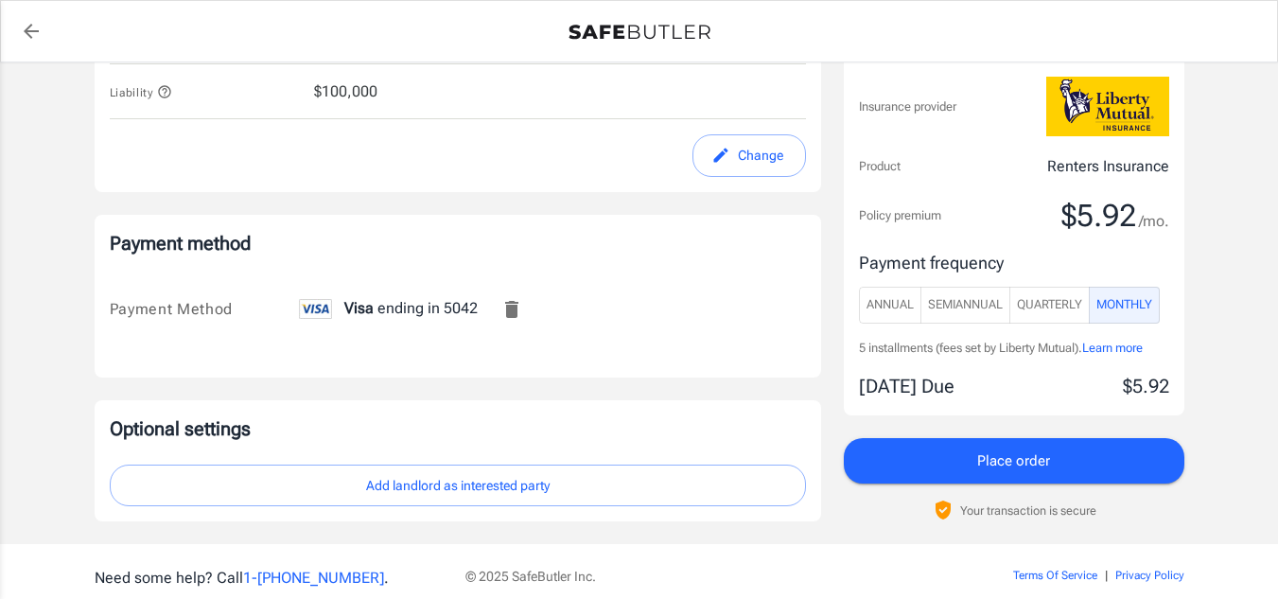
scroll to position [1164, 0]
